Goal: Task Accomplishment & Management: Manage account settings

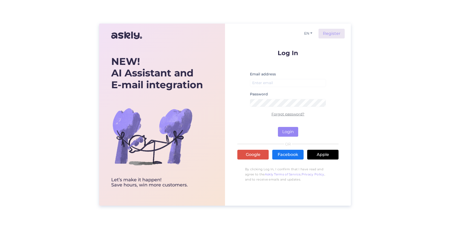
click at [286, 115] on link "Forgot password?" at bounding box center [287, 114] width 33 height 5
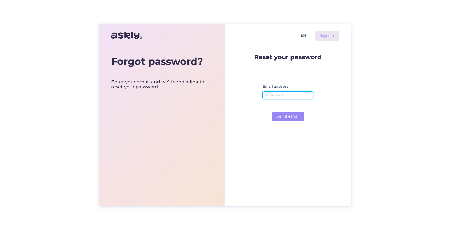
click at [280, 96] on input "email" at bounding box center [287, 95] width 51 height 8
click at [328, 36] on link "Sign-in" at bounding box center [326, 36] width 23 height 10
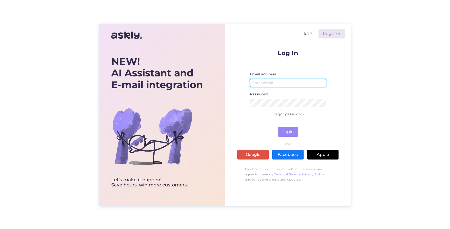
click at [289, 84] on input "email" at bounding box center [288, 83] width 76 height 8
type input "[PERSON_NAME][EMAIL_ADDRESS][PERSON_NAME][DOMAIN_NAME]"
click at [293, 130] on button "Login" at bounding box center [288, 132] width 20 height 10
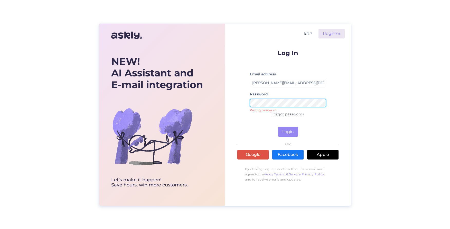
click at [278, 127] on button "Login" at bounding box center [288, 132] width 20 height 10
click at [291, 115] on link "Forgot password?" at bounding box center [287, 114] width 33 height 5
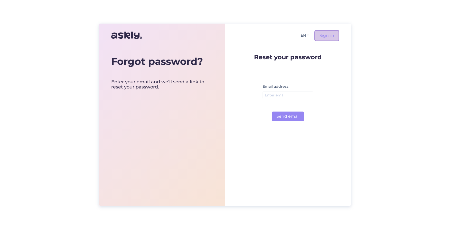
click at [329, 36] on link "Sign-in" at bounding box center [326, 36] width 23 height 10
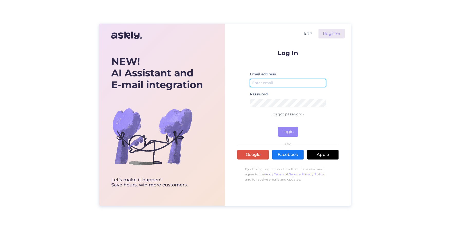
click at [256, 83] on input "email" at bounding box center [288, 83] width 76 height 8
type input "[PERSON_NAME][EMAIL_ADDRESS][PERSON_NAME][DOMAIN_NAME]"
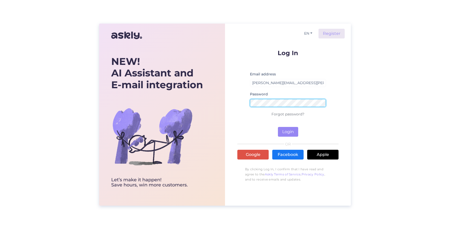
click at [278, 127] on button "Login" at bounding box center [288, 132] width 20 height 10
click at [77, 103] on div "NEW! AI Assistant and E-mail integration Let’s make it happen! Save hours, win …" at bounding box center [225, 114] width 450 height 229
click at [289, 114] on link "Forgot password?" at bounding box center [287, 114] width 33 height 5
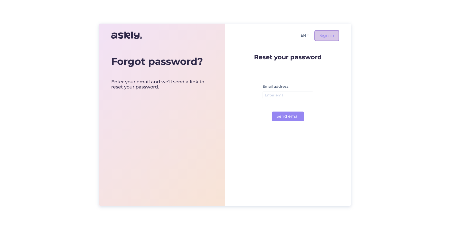
click at [326, 34] on link "Sign-in" at bounding box center [326, 36] width 23 height 10
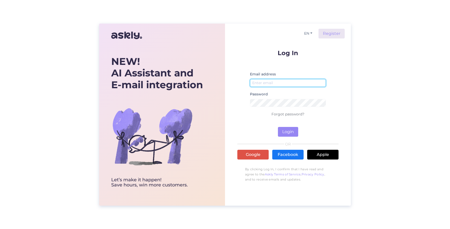
click at [272, 84] on input "email" at bounding box center [288, 83] width 76 height 8
type input "a"
type input "[PERSON_NAME][EMAIL_ADDRESS][PERSON_NAME][DOMAIN_NAME]"
click at [287, 134] on button "Login" at bounding box center [288, 132] width 20 height 10
click at [286, 115] on link "Forgot password?" at bounding box center [287, 114] width 33 height 5
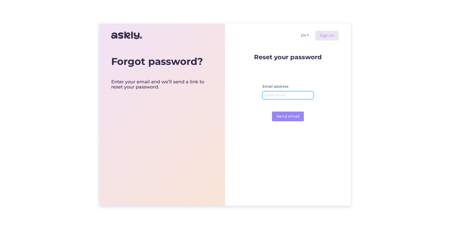
click at [270, 95] on input "email" at bounding box center [287, 95] width 51 height 8
type input "[PERSON_NAME][EMAIL_ADDRESS][PERSON_NAME][DOMAIN_NAME]"
click at [272, 112] on button "Send email" at bounding box center [288, 117] width 32 height 10
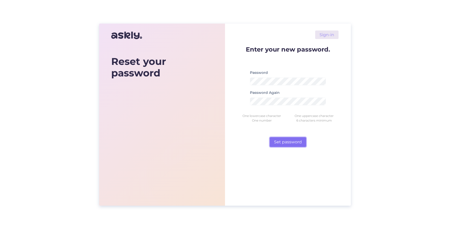
click at [286, 143] on button "Set password" at bounding box center [288, 142] width 36 height 10
click at [284, 142] on button "Set password" at bounding box center [288, 142] width 36 height 10
click at [286, 141] on button "Set password" at bounding box center [288, 142] width 36 height 10
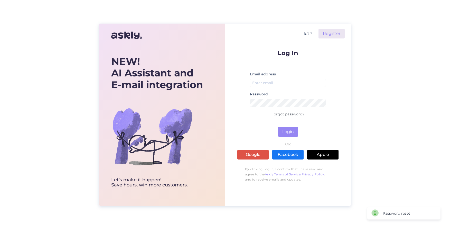
click at [257, 75] on label "Email address" at bounding box center [263, 74] width 26 height 5
click at [259, 74] on label "Email address" at bounding box center [263, 74] width 26 height 5
click at [260, 82] on input "email" at bounding box center [288, 83] width 76 height 8
type input "[PERSON_NAME][EMAIL_ADDRESS][PERSON_NAME][DOMAIN_NAME]"
click at [284, 132] on button "Login" at bounding box center [288, 132] width 20 height 10
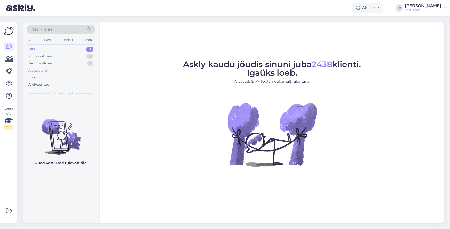
click at [33, 73] on div "AI Assistent" at bounding box center [60, 70] width 67 height 7
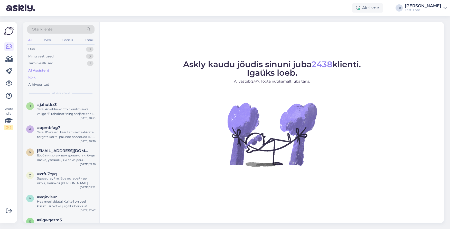
click at [33, 76] on div "Kõik" at bounding box center [31, 77] width 7 height 5
